Goal: Navigation & Orientation: Find specific page/section

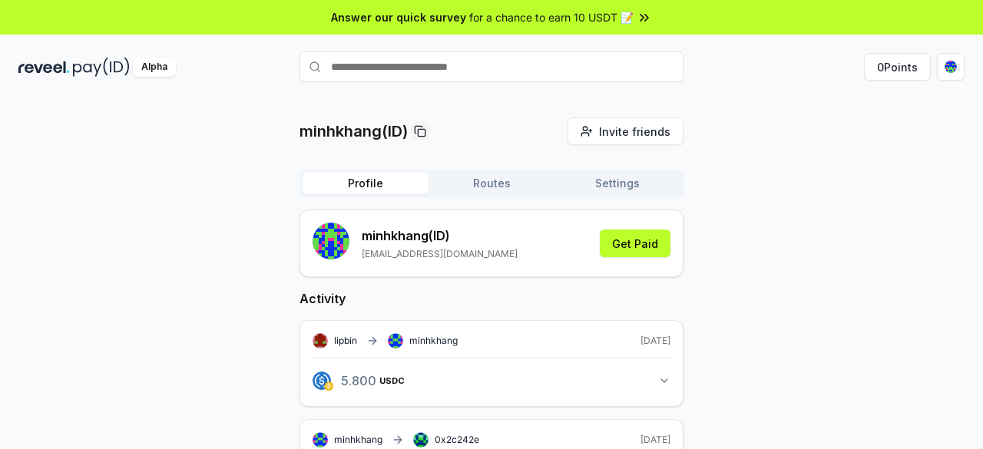
click at [484, 176] on button "Routes" at bounding box center [492, 184] width 126 height 22
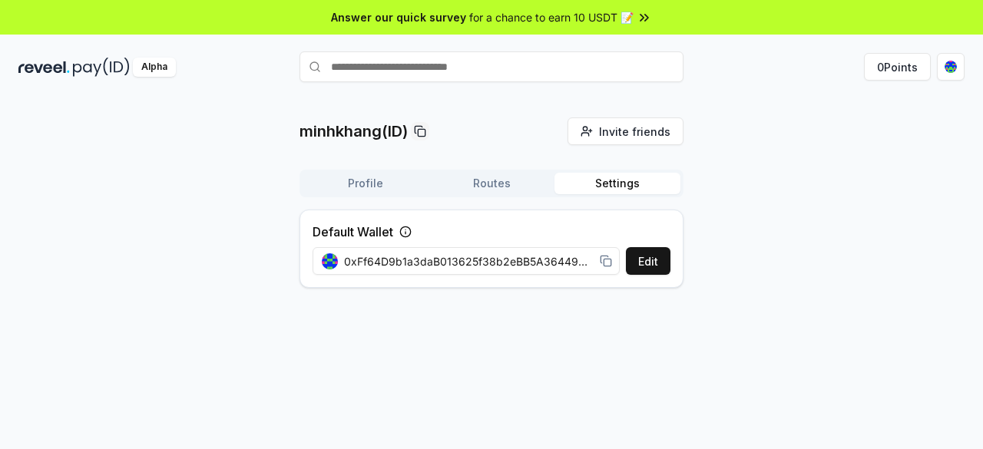
click at [609, 182] on button "Settings" at bounding box center [618, 184] width 126 height 22
click at [501, 177] on button "Routes" at bounding box center [492, 184] width 126 height 22
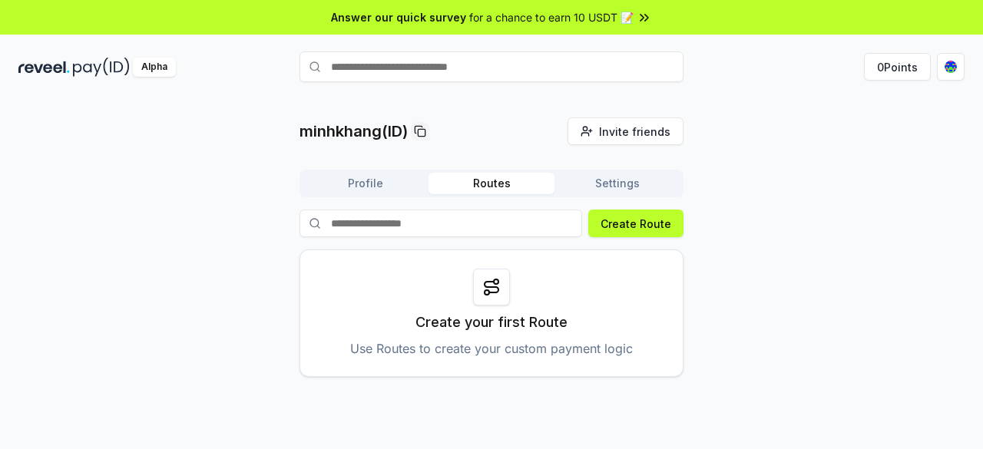
click at [407, 190] on button "Profile" at bounding box center [366, 184] width 126 height 22
click at [407, 191] on button "Profile" at bounding box center [366, 184] width 126 height 22
